Goal: Information Seeking & Learning: Obtain resource

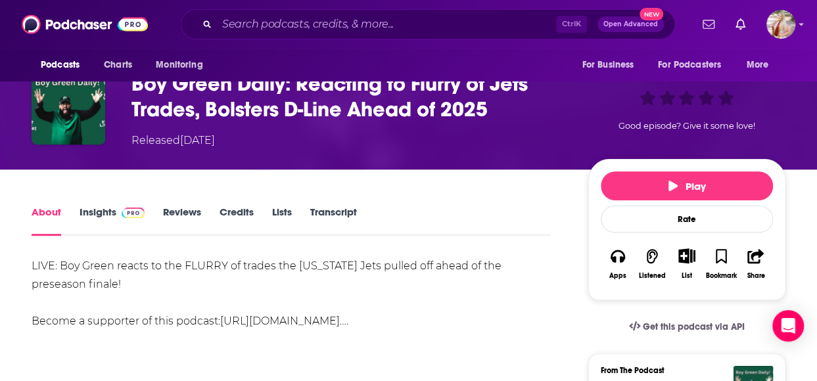
scroll to position [85, 0]
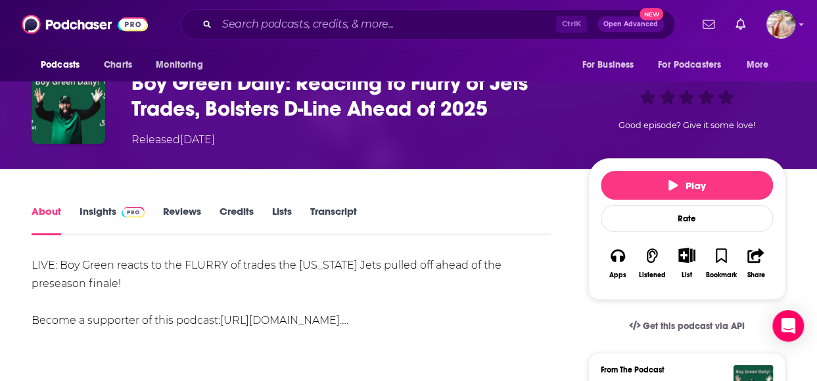
click at [339, 217] on link "Transcript" at bounding box center [333, 220] width 47 height 30
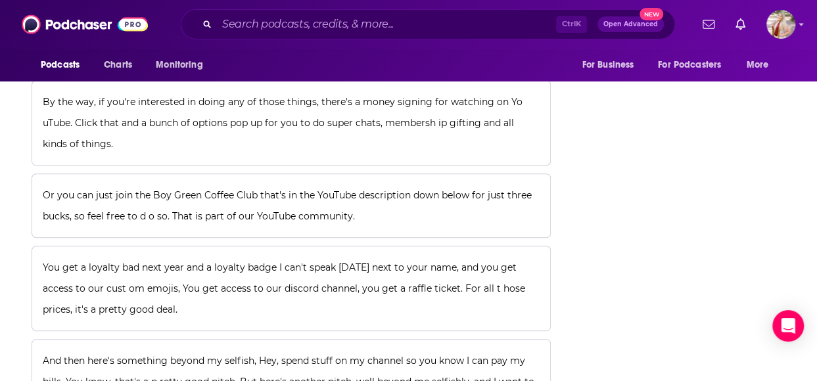
scroll to position [10659, 0]
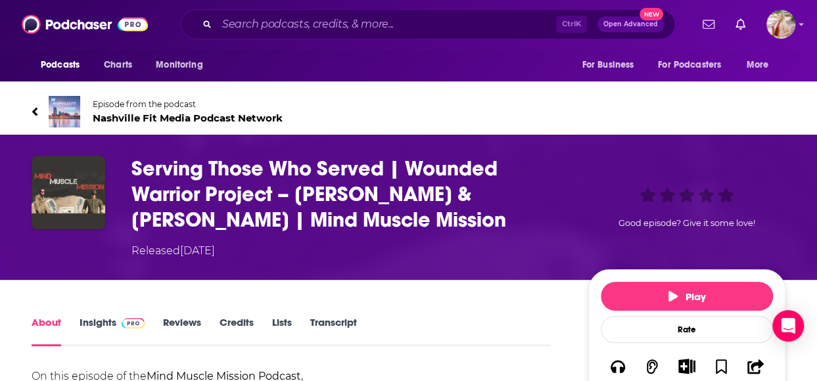
click at [339, 317] on link "Transcript" at bounding box center [333, 331] width 47 height 30
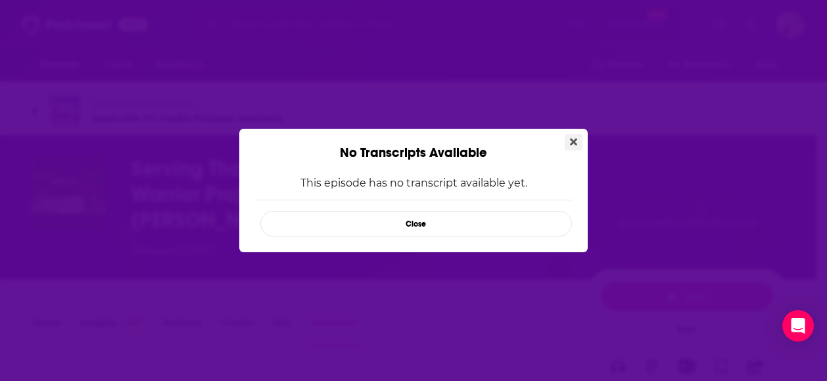
click at [577, 142] on button "Close" at bounding box center [573, 142] width 18 height 16
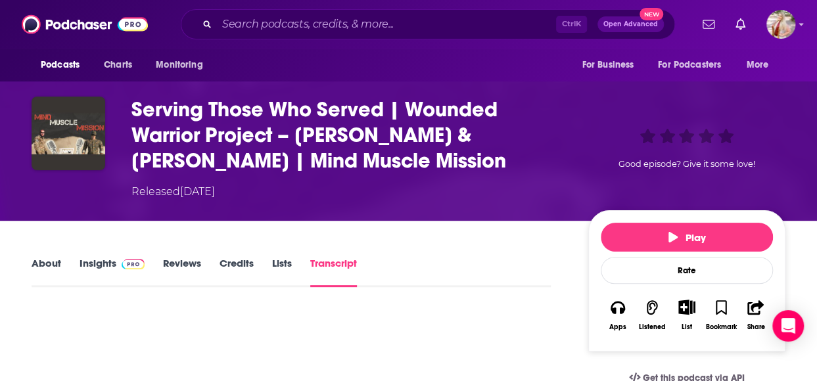
scroll to position [60, 0]
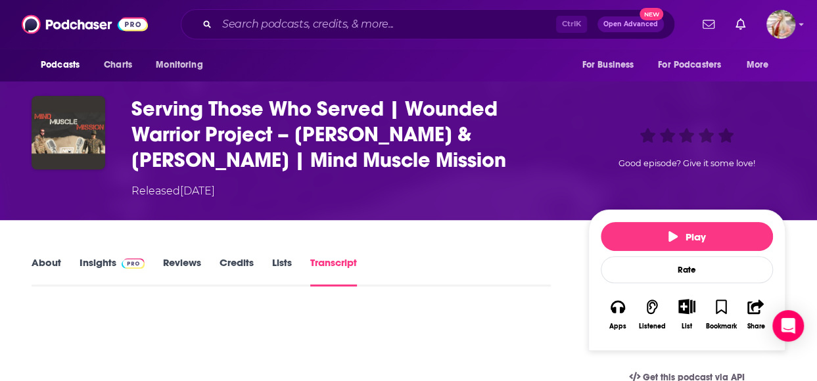
click at [85, 263] on link "Insights" at bounding box center [112, 271] width 65 height 30
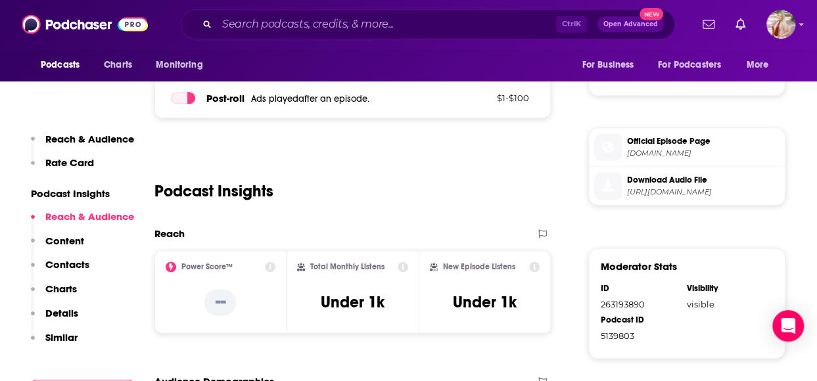
scroll to position [694, 0]
